Goal: Information Seeking & Learning: Learn about a topic

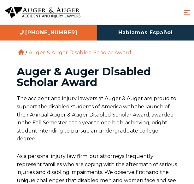
select select "GM+"
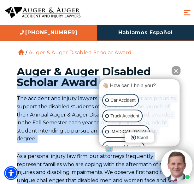
click at [178, 72] on button "Close Intaker Chat Widget" at bounding box center [175, 70] width 9 height 9
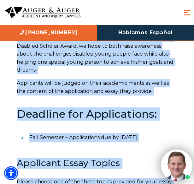
click at [91, 93] on p "Applicants will be judged on their academic merits as well as the content of th…" at bounding box center [97, 87] width 161 height 16
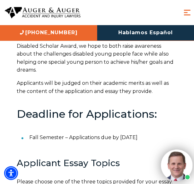
scroll to position [315, 0]
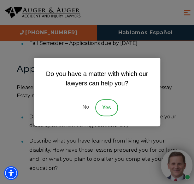
click at [87, 108] on link "No" at bounding box center [85, 107] width 19 height 17
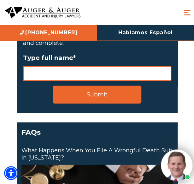
scroll to position [1479, 0]
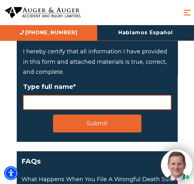
scroll to position [1416, 0]
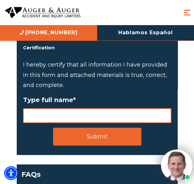
click at [106, 81] on p "I hereby certify that all information I have provided in this form and attached…" at bounding box center [97, 74] width 148 height 31
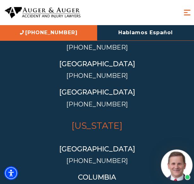
scroll to position [3234, 0]
